Goal: Task Accomplishment & Management: Complete application form

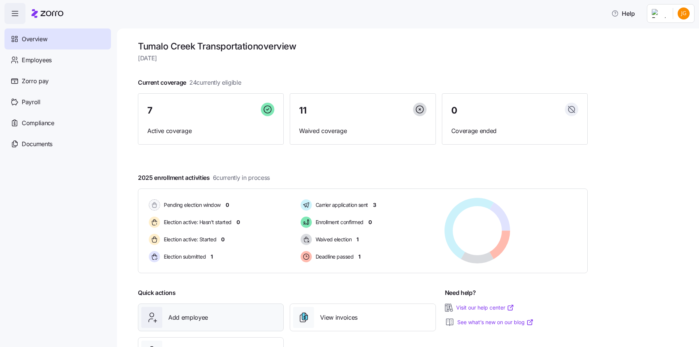
click at [183, 326] on div "Add employee" at bounding box center [210, 317] width 139 height 21
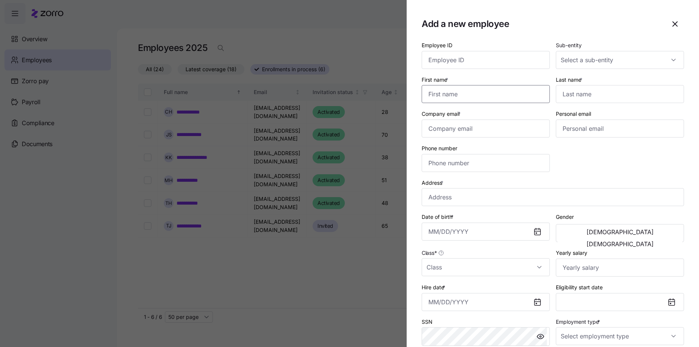
click at [449, 102] on input "First name *" at bounding box center [486, 94] width 128 height 18
type input "[PERSON_NAME]"
type input "[EMAIL_ADDRESS][DOMAIN_NAME]"
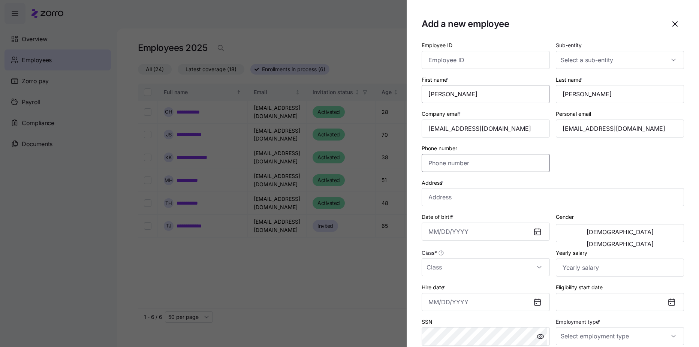
type input "[PHONE_NUMBER]"
type input "[STREET_ADDRESS][PERSON_NAME]"
type input "[DATE]"
type input "$156,000"
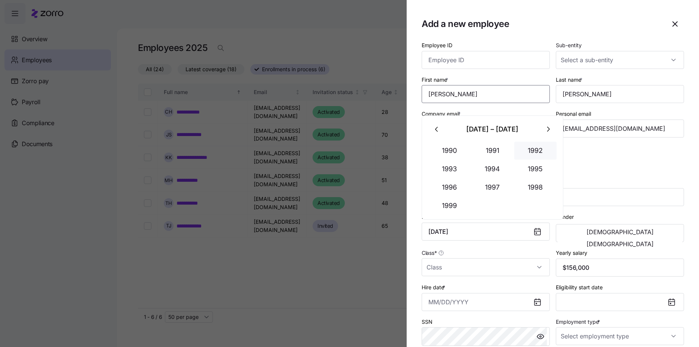
click at [528, 148] on button "1992" at bounding box center [535, 151] width 43 height 18
click at [494, 151] on button "Feb" at bounding box center [492, 151] width 43 height 18
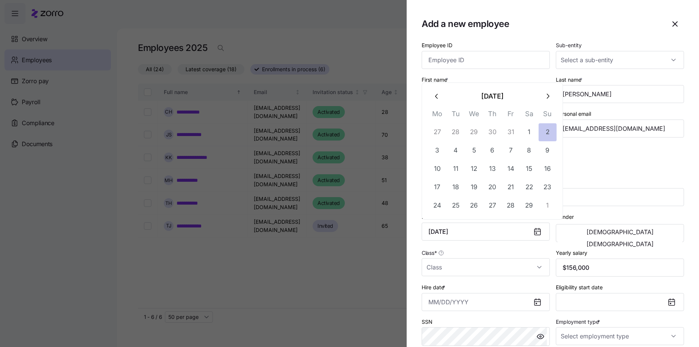
drag, startPoint x: 547, startPoint y: 131, endPoint x: 543, endPoint y: 131, distance: 4.1
click at [543, 131] on button "2" at bounding box center [548, 132] width 18 height 18
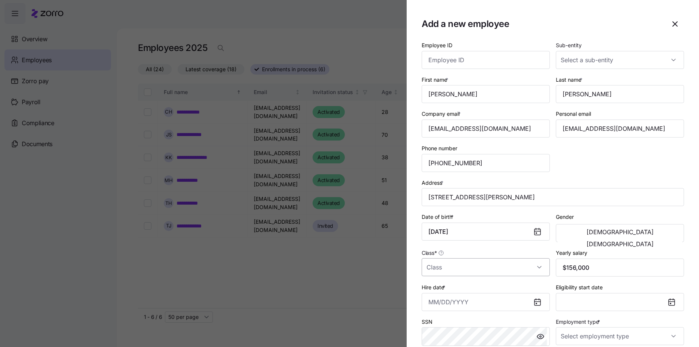
click at [536, 265] on input "Class *" at bounding box center [486, 267] width 128 height 18
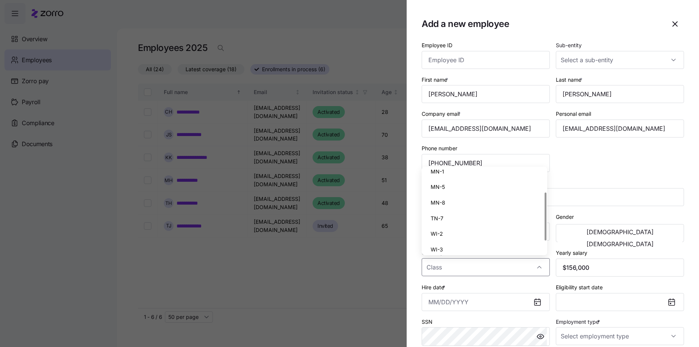
scroll to position [58, 0]
click at [504, 202] on div "TN-7" at bounding box center [485, 198] width 120 height 16
type input "TN-7"
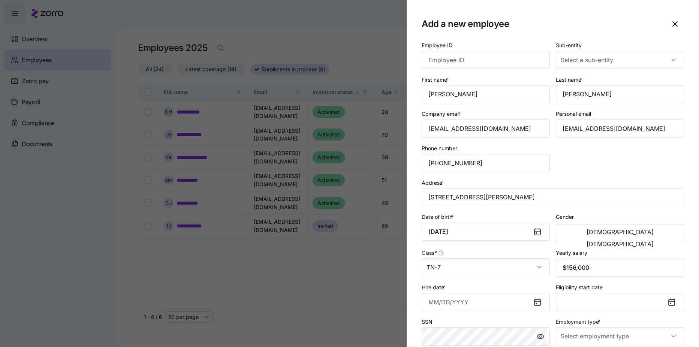
click at [534, 305] on icon at bounding box center [537, 302] width 6 height 6
click at [534, 301] on icon at bounding box center [537, 302] width 6 height 6
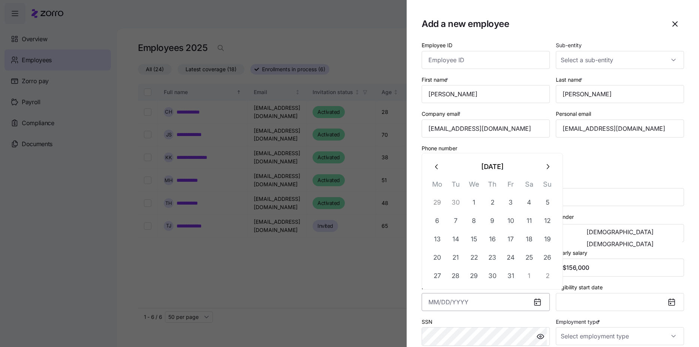
click at [508, 302] on input "Hire date *" at bounding box center [486, 302] width 128 height 18
click at [469, 204] on button "1" at bounding box center [474, 202] width 18 height 18
type input "[DATE]"
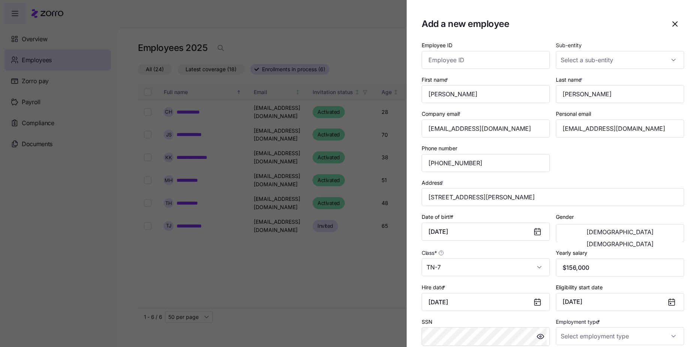
click at [669, 302] on icon at bounding box center [672, 302] width 6 height 0
click at [649, 303] on button "[DATE]" at bounding box center [620, 302] width 128 height 18
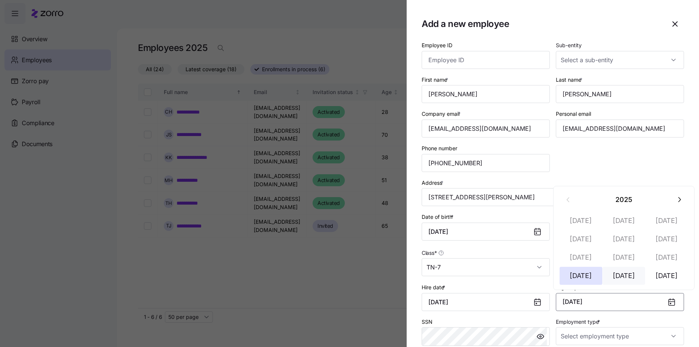
click at [633, 280] on button "[DATE]" at bounding box center [624, 276] width 43 height 18
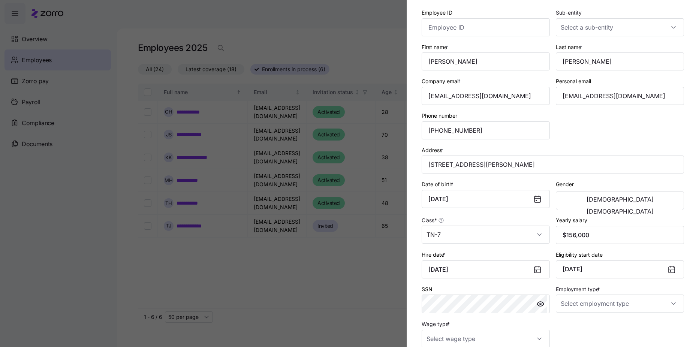
scroll to position [75, 0]
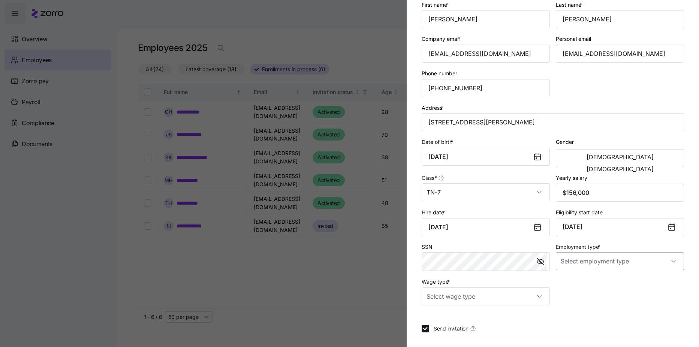
click at [566, 263] on input "Employment type *" at bounding box center [620, 261] width 128 height 18
click at [592, 259] on input "Employment type *" at bounding box center [620, 261] width 128 height 18
click at [668, 264] on input "Employment type *" at bounding box center [620, 261] width 128 height 18
click at [638, 282] on div "Full Time" at bounding box center [616, 284] width 120 height 16
type input "Full Time"
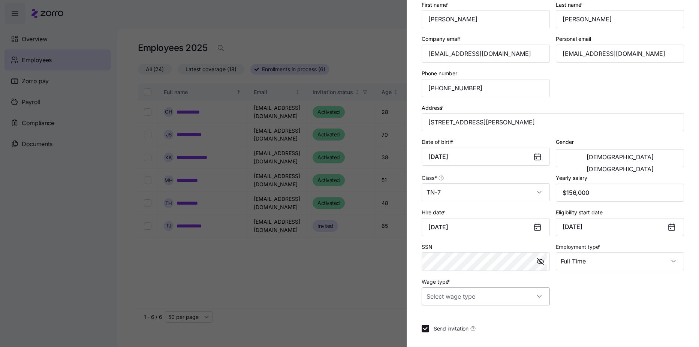
click at [533, 296] on input "Wage type *" at bounding box center [486, 296] width 128 height 18
click at [458, 322] on div "Salary" at bounding box center [485, 319] width 120 height 16
type input "Salary"
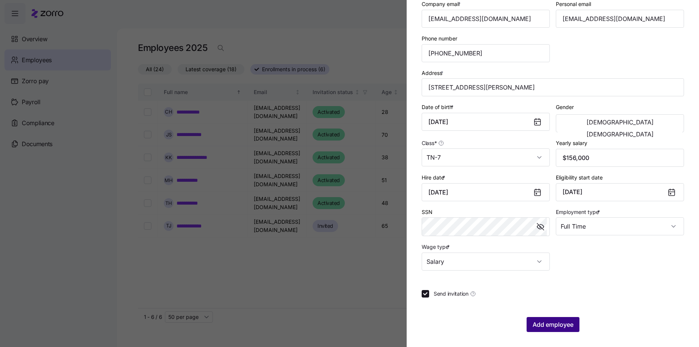
click at [535, 318] on button "Add employee" at bounding box center [553, 324] width 53 height 15
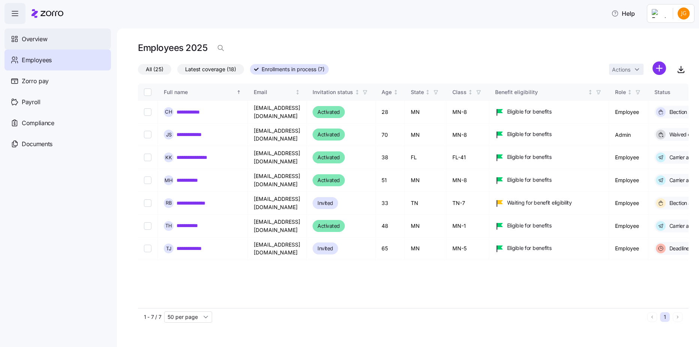
click at [27, 48] on div "Overview" at bounding box center [57, 38] width 106 height 21
click at [25, 36] on span "Overview" at bounding box center [34, 38] width 25 height 9
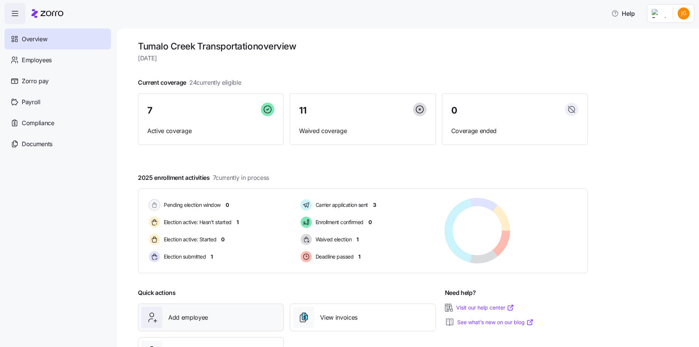
click at [235, 310] on div "Add employee" at bounding box center [210, 317] width 139 height 21
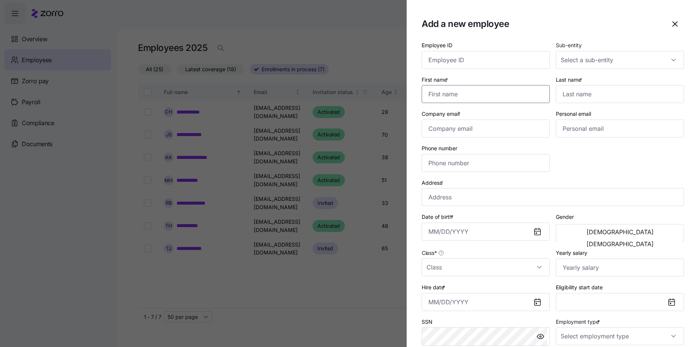
click at [428, 100] on input "First name *" at bounding box center [486, 94] width 128 height 18
type input "[PERSON_NAME]"
type input "[EMAIL_ADDRESS][DOMAIN_NAME]"
click at [569, 127] on input "Personal email" at bounding box center [620, 129] width 128 height 18
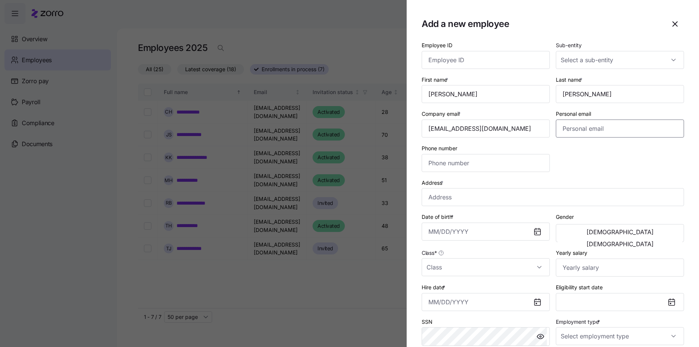
type input "[EMAIL_ADDRESS][DOMAIN_NAME]"
type input "[PHONE_NUMBER]"
click at [617, 133] on input "[EMAIL_ADDRESS][DOMAIN_NAME]" at bounding box center [620, 129] width 128 height 18
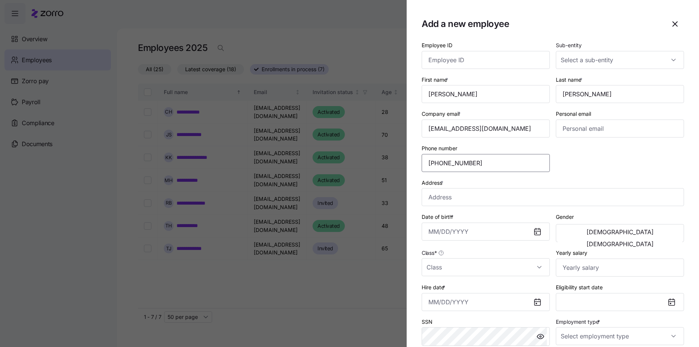
click at [507, 170] on input "[PHONE_NUMBER]" at bounding box center [486, 163] width 128 height 18
click at [508, 171] on input "[PHONE_NUMBER]" at bounding box center [486, 163] width 128 height 18
click at [508, 168] on input "[PHONE_NUMBER]" at bounding box center [486, 163] width 128 height 18
click at [507, 166] on input "[PHONE_NUMBER]" at bounding box center [486, 163] width 128 height 18
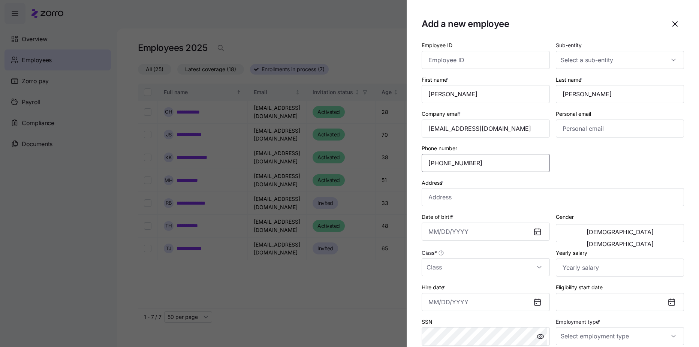
click at [507, 166] on input "[PHONE_NUMBER]" at bounding box center [486, 163] width 128 height 18
click at [575, 127] on input "Personal email" at bounding box center [620, 129] width 128 height 18
type input "[PERSON_NAME][EMAIL_ADDRESS][PERSON_NAME][DOMAIN_NAME]"
click at [490, 156] on input "Phone number" at bounding box center [486, 163] width 128 height 18
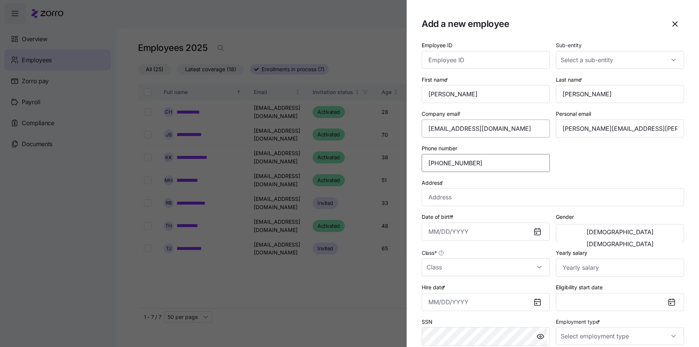
type input "[PHONE_NUMBER]"
type input "[STREET_ADDRESS][PERSON_NAME]"
click at [533, 236] on icon at bounding box center [537, 231] width 9 height 9
click at [534, 234] on icon at bounding box center [537, 232] width 6 height 6
click at [524, 230] on input "Date of birth *" at bounding box center [486, 232] width 128 height 18
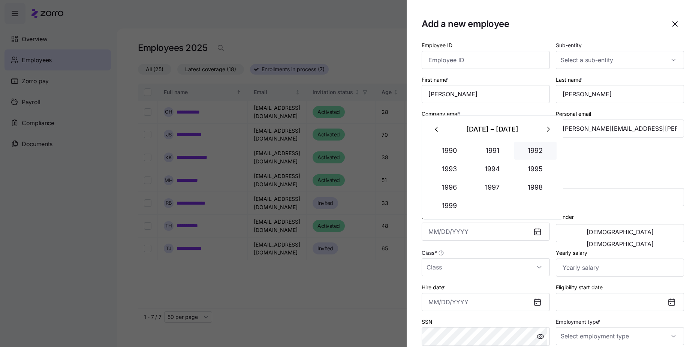
click at [536, 145] on button "1992" at bounding box center [535, 151] width 43 height 18
click at [532, 210] on button "Dec" at bounding box center [535, 206] width 43 height 18
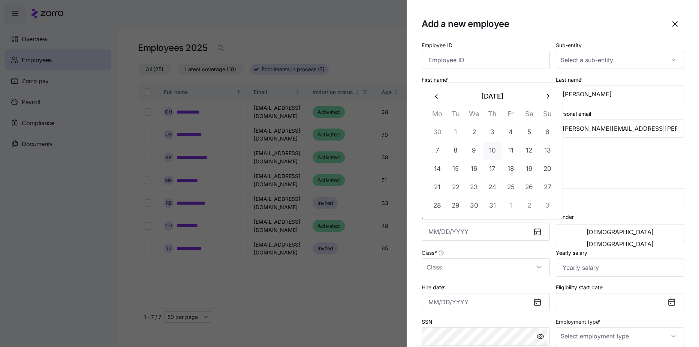
click at [492, 145] on button "10" at bounding box center [492, 151] width 18 height 18
type input "[DATE]"
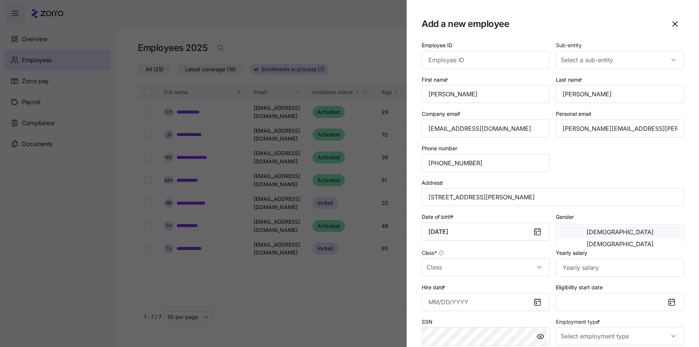
click at [584, 238] on button "[DEMOGRAPHIC_DATA]" at bounding box center [620, 232] width 124 height 12
click at [543, 269] on input "Class *" at bounding box center [486, 267] width 128 height 18
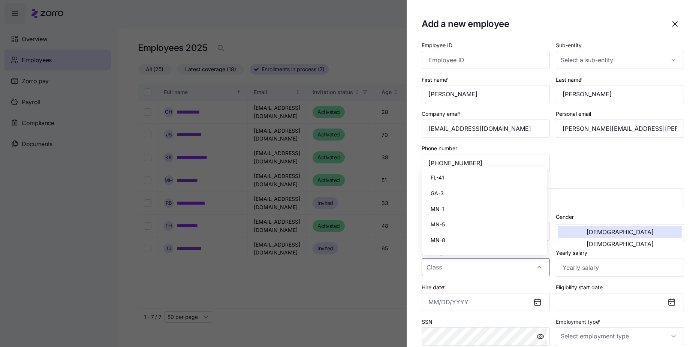
click at [523, 196] on div "GA-3" at bounding box center [485, 194] width 120 height 16
type input "GA-3"
click at [572, 271] on input "Yearly salary" at bounding box center [620, 268] width 128 height 18
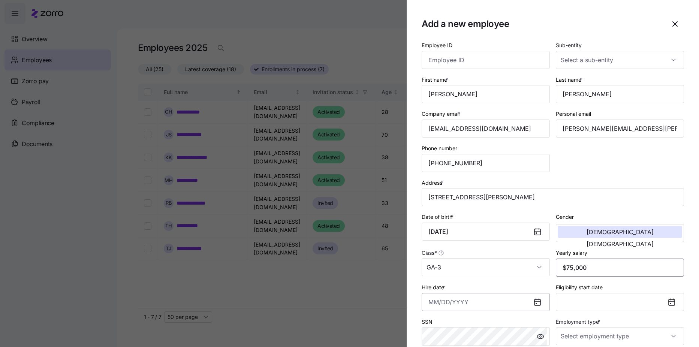
type input "$75,000"
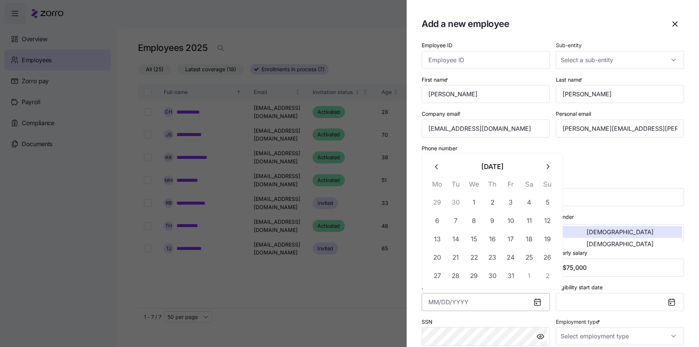
click at [507, 303] on input "Hire date *" at bounding box center [486, 302] width 128 height 18
click at [475, 205] on button "1" at bounding box center [474, 202] width 18 height 18
type input "[DATE]"
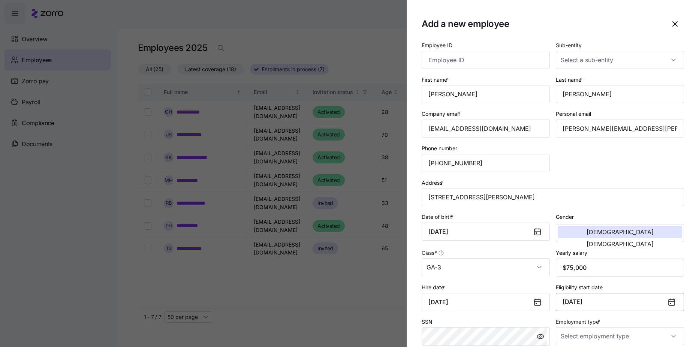
click at [601, 304] on button "[DATE]" at bounding box center [620, 302] width 128 height 18
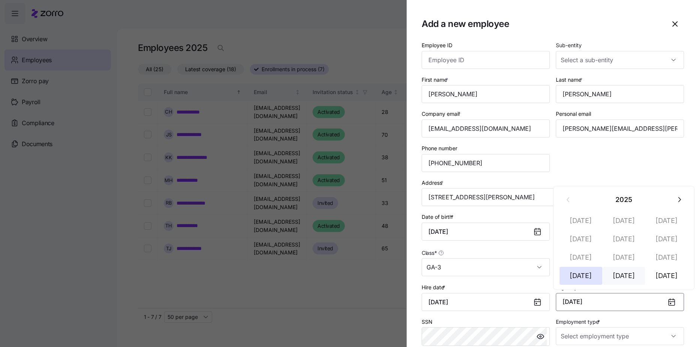
click at [630, 280] on button "[DATE]" at bounding box center [624, 276] width 43 height 18
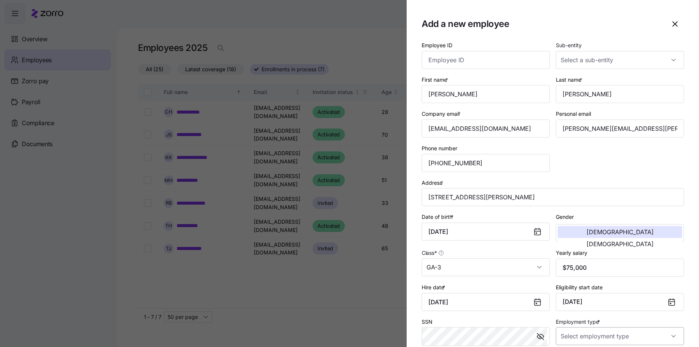
click at [600, 340] on input "Employment type *" at bounding box center [620, 336] width 128 height 18
click at [596, 295] on div "Full Time" at bounding box center [616, 298] width 120 height 16
type input "Full Time"
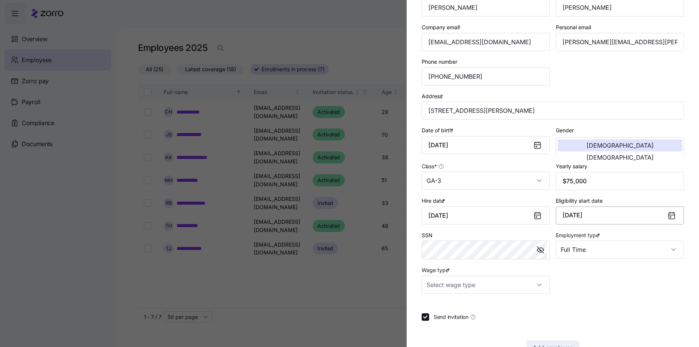
scroll to position [110, 0]
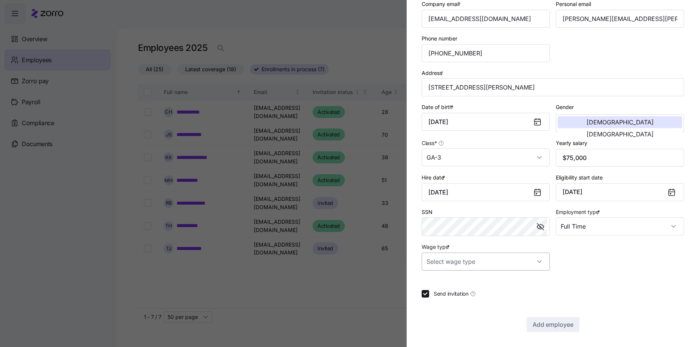
click at [534, 265] on input "Wage type *" at bounding box center [486, 262] width 128 height 18
click at [521, 287] on div "Salary" at bounding box center [485, 285] width 120 height 16
type input "Salary"
click at [555, 319] on button "Add employee" at bounding box center [553, 324] width 53 height 15
